Goal: Manage account settings

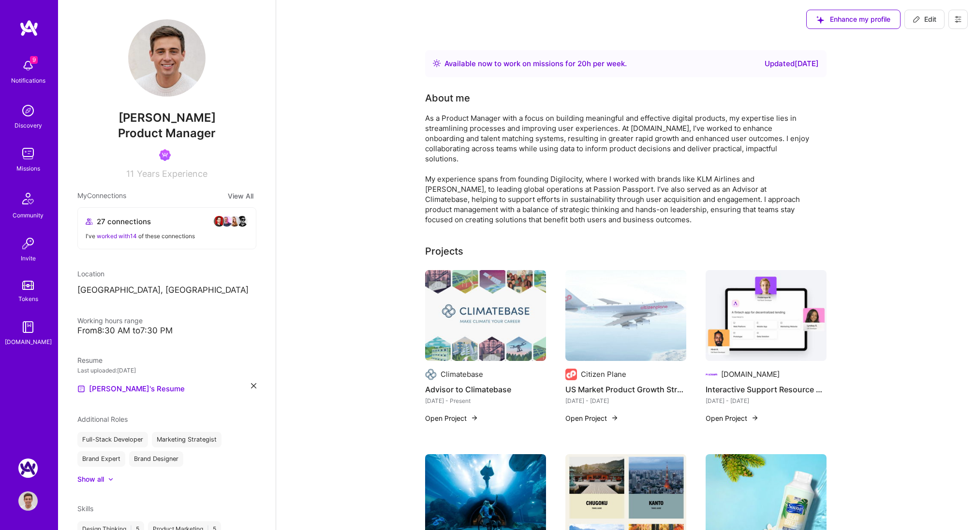
click at [957, 18] on icon at bounding box center [958, 19] width 8 height 8
click at [939, 45] on button "Settings" at bounding box center [931, 41] width 73 height 25
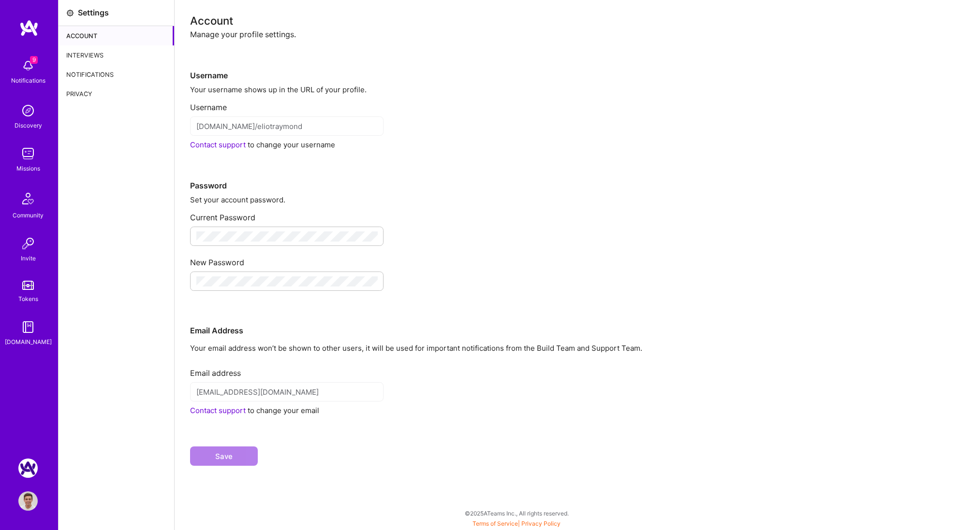
click at [94, 51] on div "Interviews" at bounding box center [117, 54] width 116 height 19
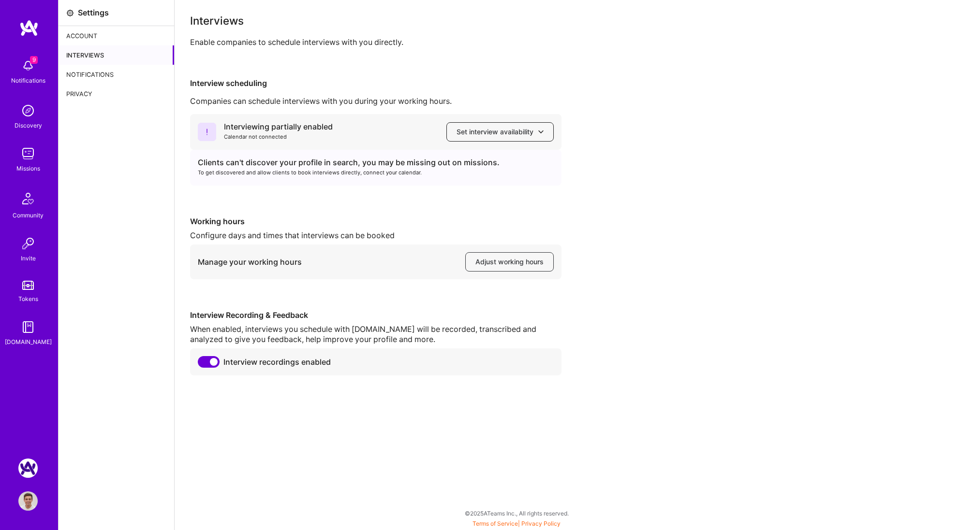
click at [484, 129] on span "Set interview availability" at bounding box center [500, 132] width 87 height 10
click at [442, 156] on icon "button" at bounding box center [440, 159] width 11 height 11
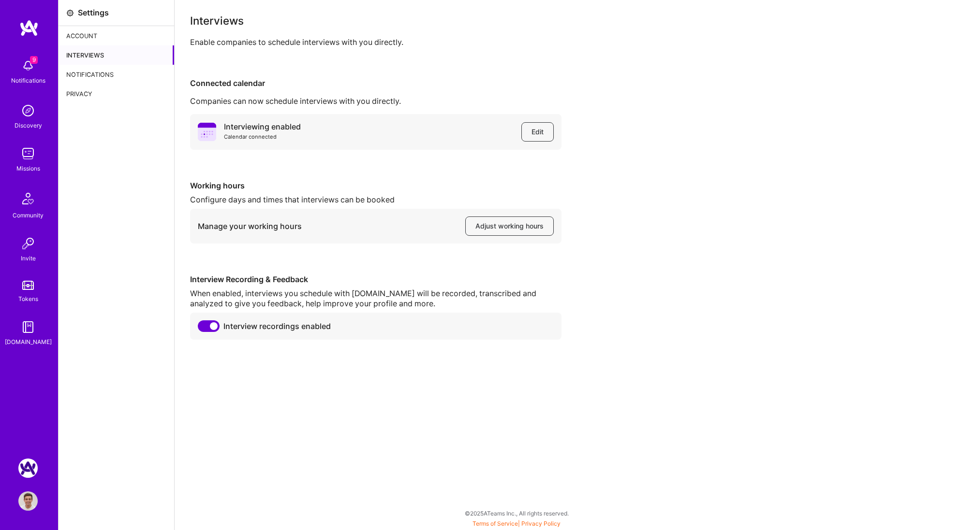
click at [34, 506] on img at bounding box center [27, 501] width 19 height 19
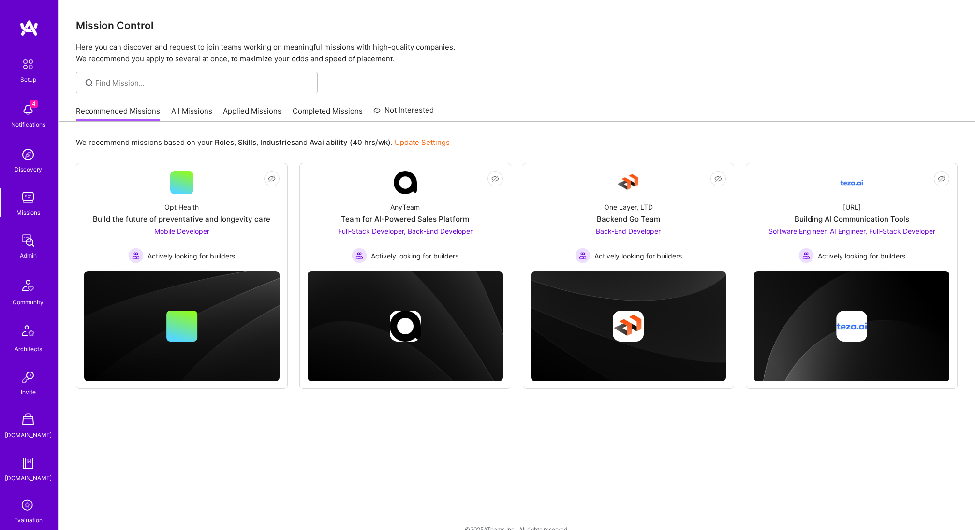
scroll to position [15, 0]
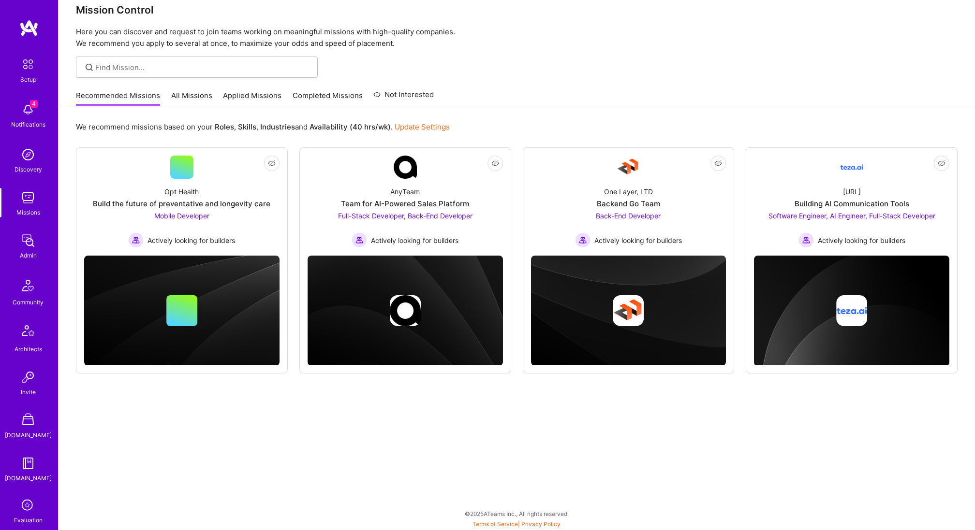
click at [503, 521] on link "Terms of Service" at bounding box center [494, 524] width 45 height 7
